Goal: Information Seeking & Learning: Find specific fact

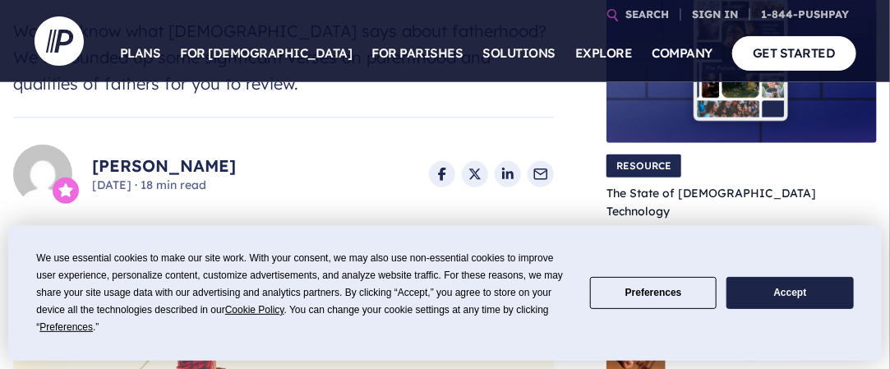
scroll to position [411, 0]
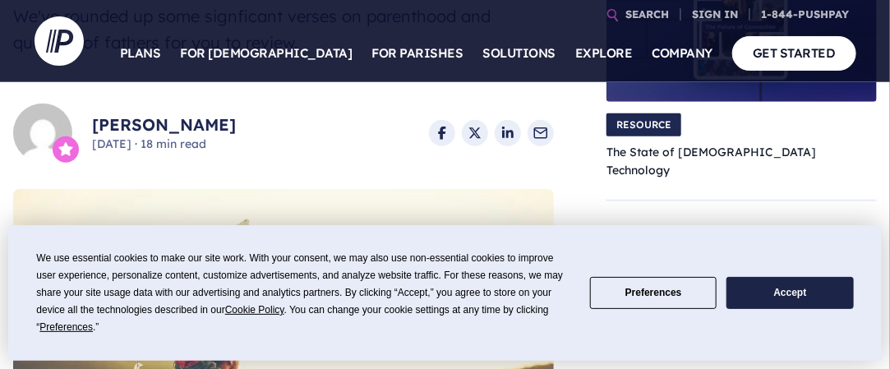
click at [785, 297] on button "Accept" at bounding box center [790, 293] width 127 height 32
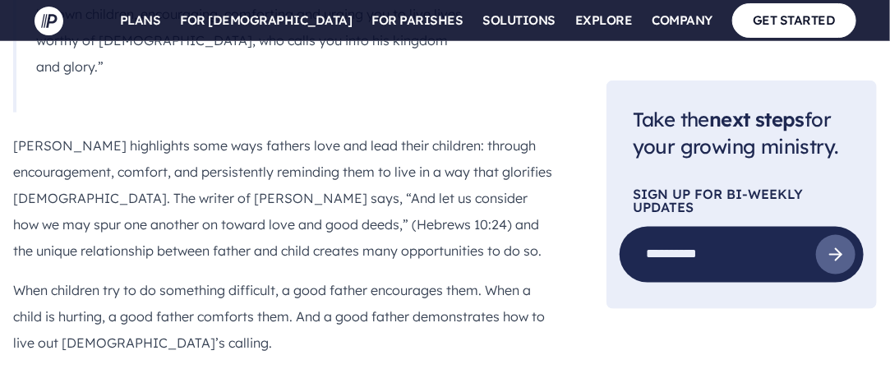
scroll to position [4850, 0]
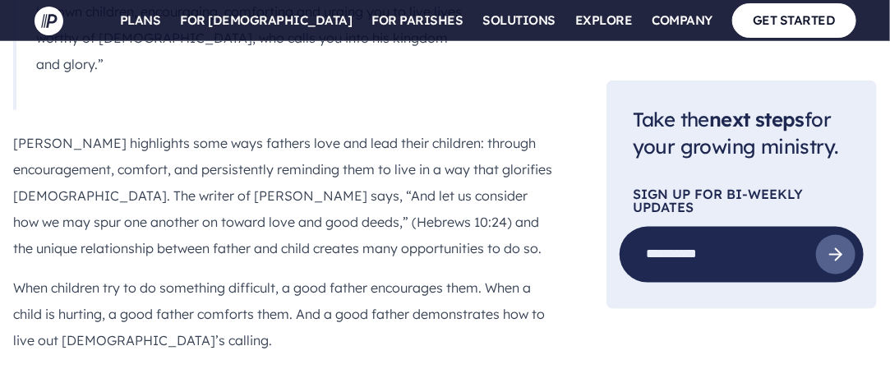
drag, startPoint x: 145, startPoint y: 294, endPoint x: 215, endPoint y: 264, distance: 77.0
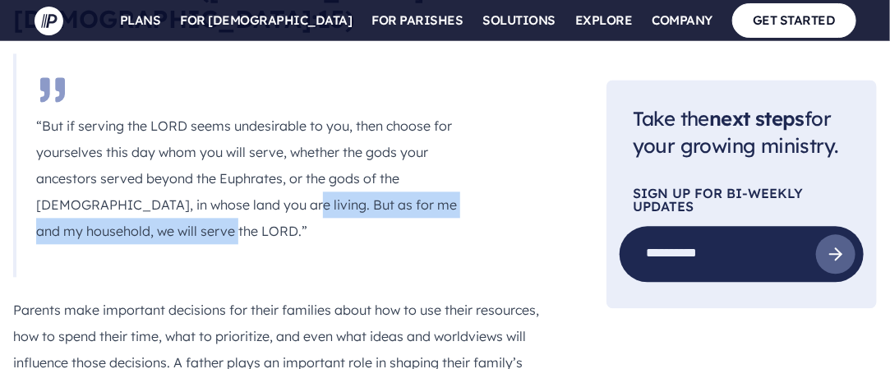
scroll to position [5343, 0]
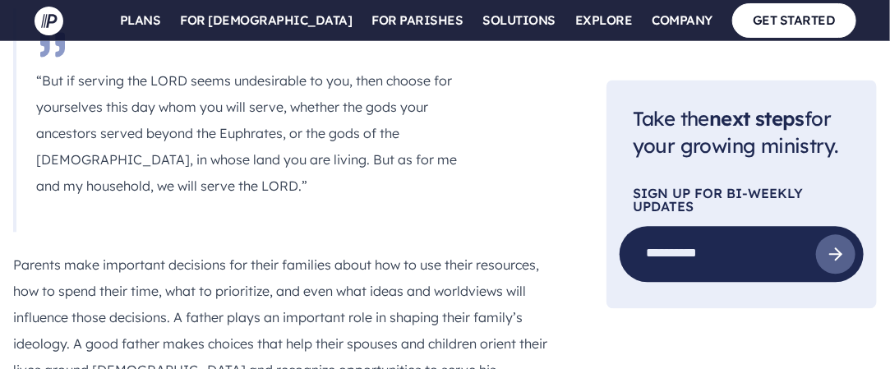
drag, startPoint x: 366, startPoint y: 270, endPoint x: 266, endPoint y: 310, distance: 107.0
drag, startPoint x: 379, startPoint y: 296, endPoint x: 443, endPoint y: 190, distance: 123.9
copy p "The LORD your [DEMOGRAPHIC_DATA], who is going before you, will fight for you, …"
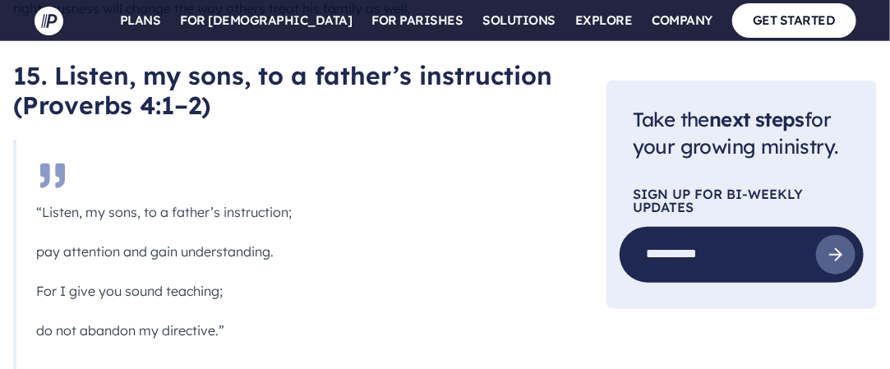
scroll to position [8795, 0]
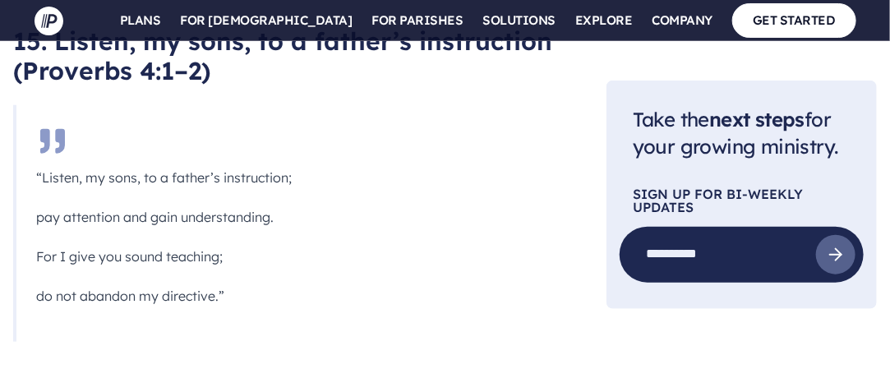
drag, startPoint x: 330, startPoint y: 312, endPoint x: 269, endPoint y: 256, distance: 82.7
copy p "So if you who are evil know how to give good gifts to your children, how much m…"
drag, startPoint x: 310, startPoint y: 205, endPoint x: 319, endPoint y: 196, distance: 12.2
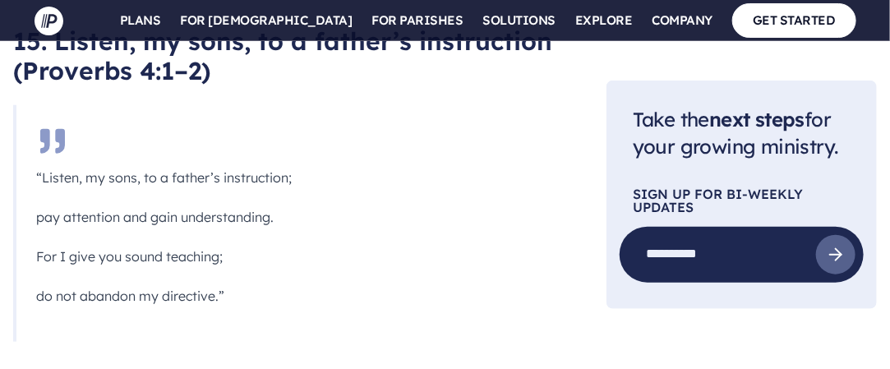
drag, startPoint x: 376, startPoint y: 125, endPoint x: 191, endPoint y: 132, distance: 185.1
copy h2 "[PERSON_NAME] 7:9–11"
